Goal: Information Seeking & Learning: Check status

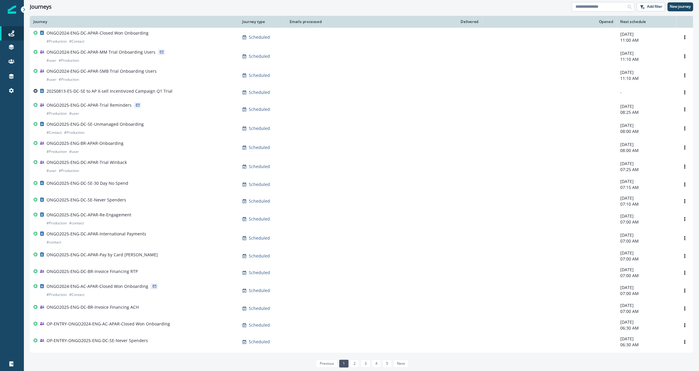
click at [602, 6] on input at bounding box center [603, 7] width 63 height 10
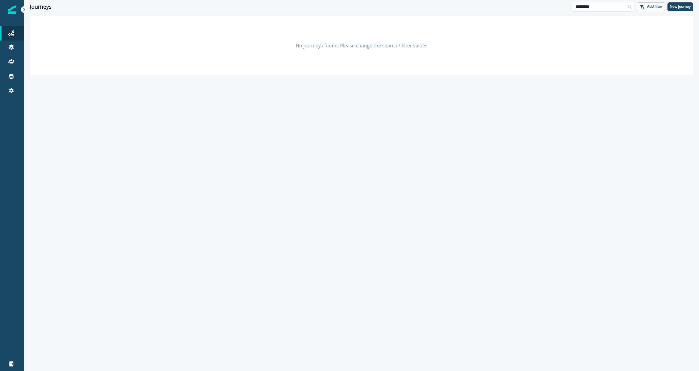
type input "*********"
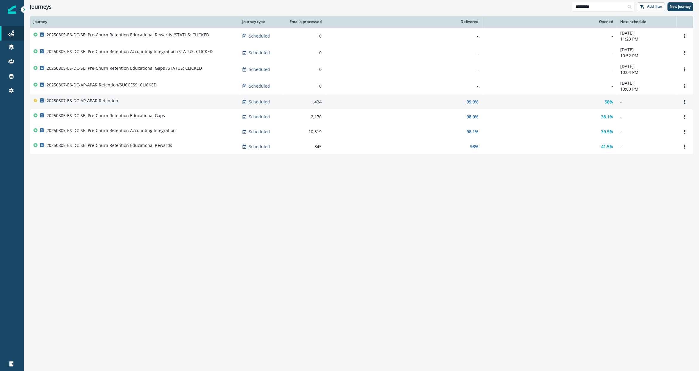
click at [105, 102] on p "20250807-ES-DC-AP-APAR Retention" at bounding box center [83, 101] width 72 height 6
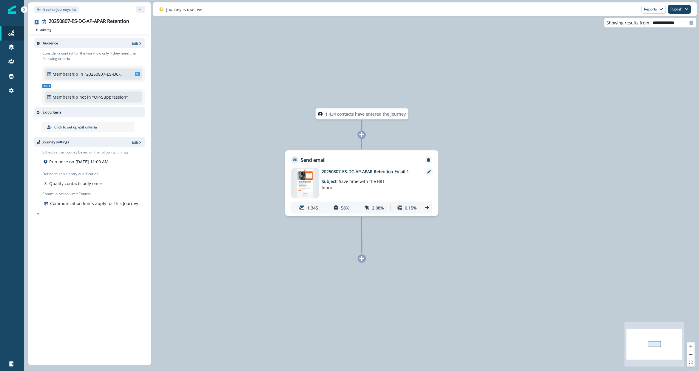
click at [327, 174] on p "20250807-ES-DC-AP-APAR Retention Email 1" at bounding box center [369, 172] width 95 height 6
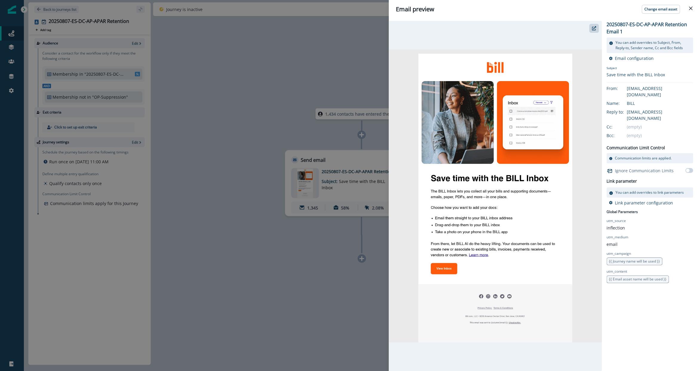
click at [296, 200] on div "Email preview Change email asset 20250807-ES-DC-AP-APAR Retention Email 1 You c…" at bounding box center [349, 185] width 699 height 371
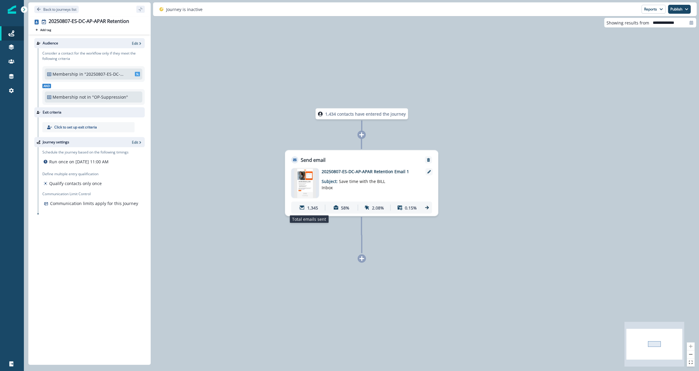
click at [302, 213] on div "1,345" at bounding box center [309, 207] width 30 height 11
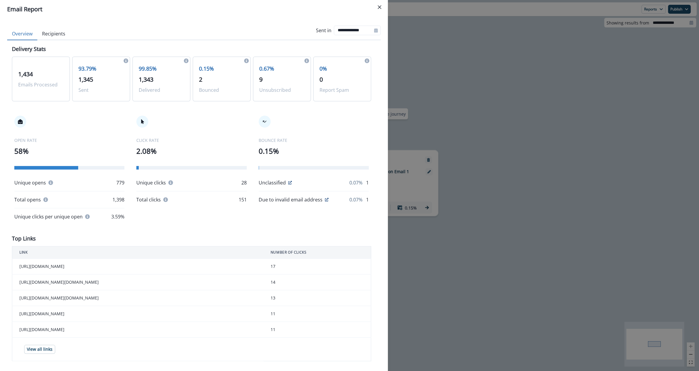
click at [447, 149] on div "**********" at bounding box center [349, 185] width 699 height 371
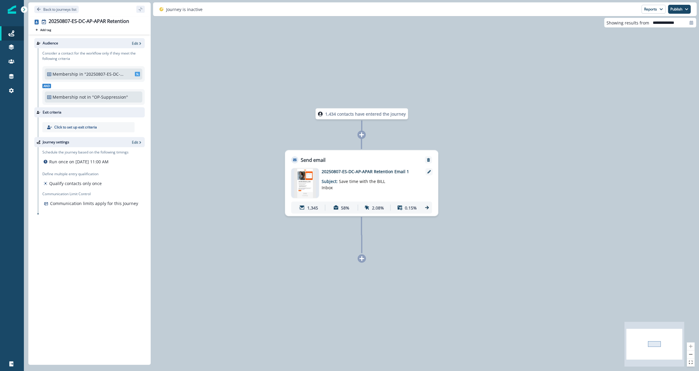
click at [107, 74] on p ""20250807-ES-DC-AP-APAR Retention"" at bounding box center [104, 74] width 40 height 6
click at [135, 74] on span "SL" at bounding box center [137, 74] width 5 height 4
click at [67, 7] on p "Back to journeys list" at bounding box center [59, 9] width 33 height 5
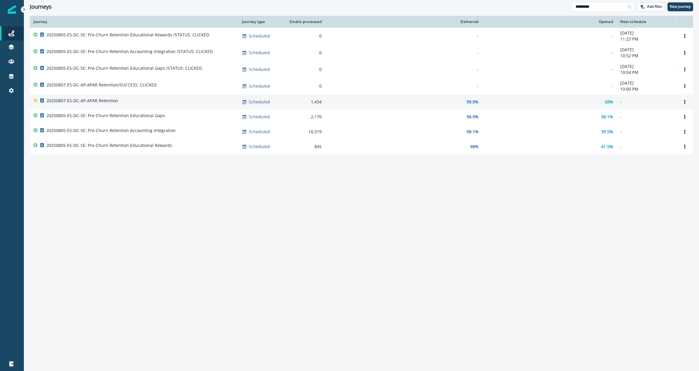
click at [124, 101] on div "20250807-ES-DC-AP-APAR Retention" at bounding box center [134, 102] width 202 height 8
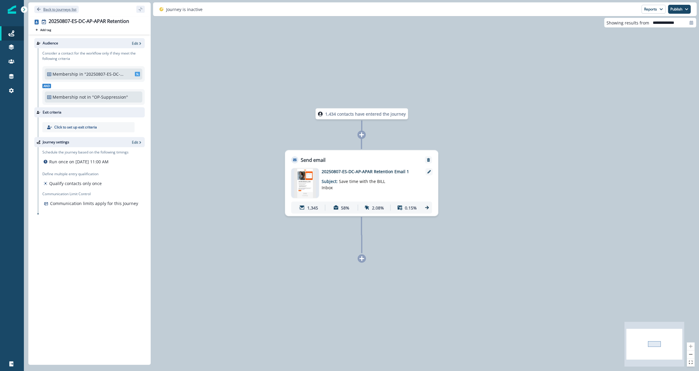
click at [64, 7] on p "Back to journeys list" at bounding box center [59, 9] width 33 height 5
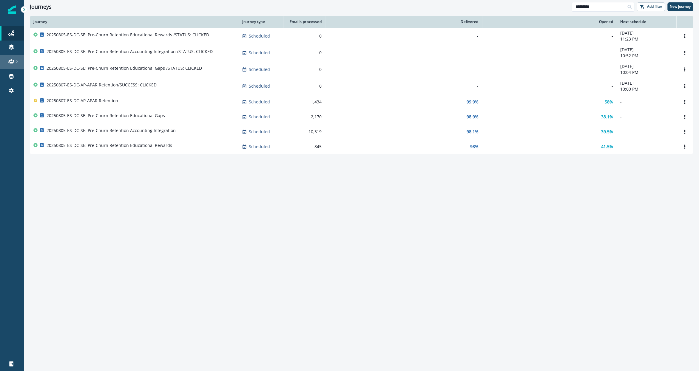
click at [9, 61] on icon at bounding box center [11, 61] width 6 height 4
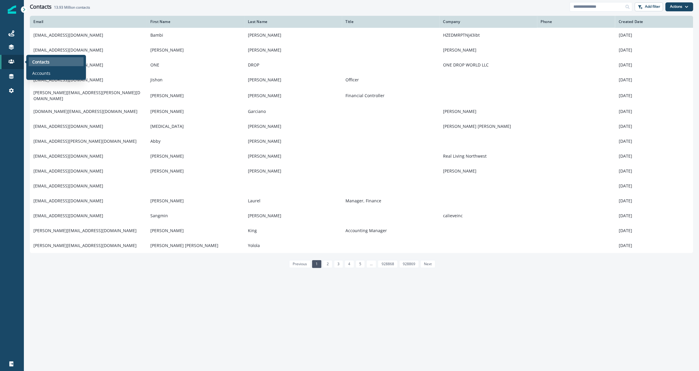
click at [40, 63] on p "Contacts" at bounding box center [40, 62] width 17 height 6
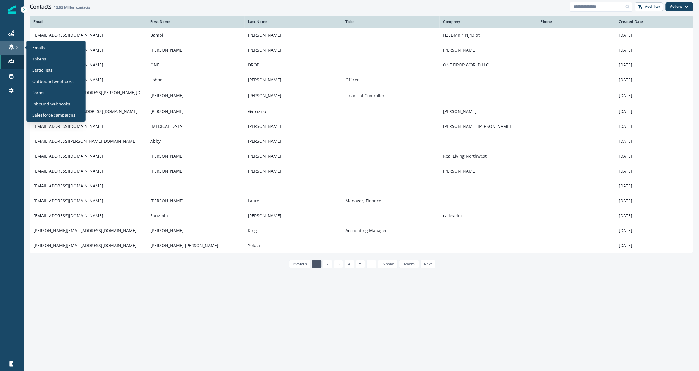
click at [12, 51] on link at bounding box center [12, 48] width 24 height 14
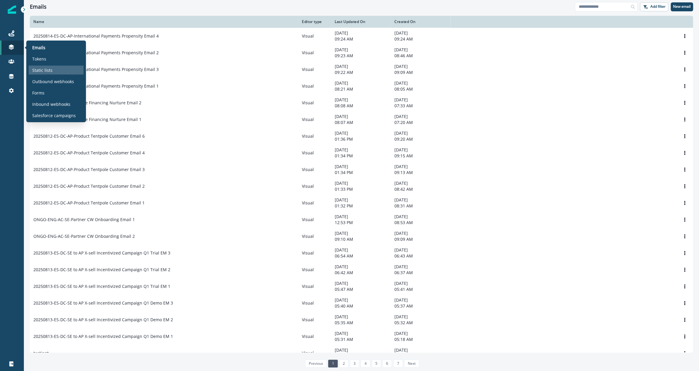
click at [42, 67] on p "Static lists" at bounding box center [42, 70] width 20 height 6
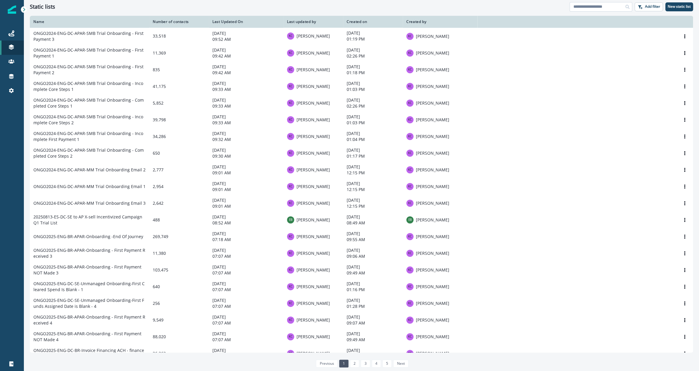
click at [606, 4] on input at bounding box center [601, 7] width 63 height 10
type input "*"
type input "*********"
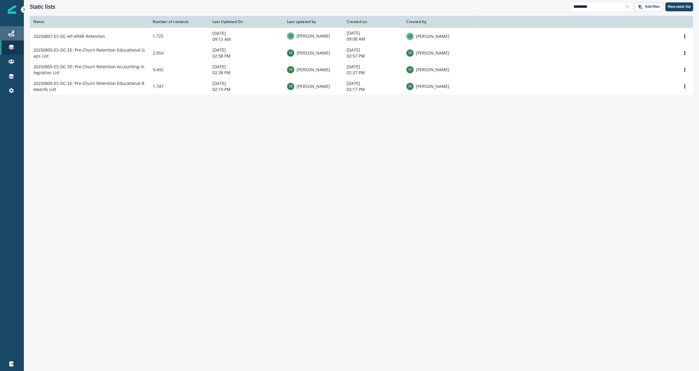
click at [11, 37] on div "Journeys" at bounding box center [11, 33] width 19 height 7
